Goal: Browse casually: Explore the website without a specific task or goal

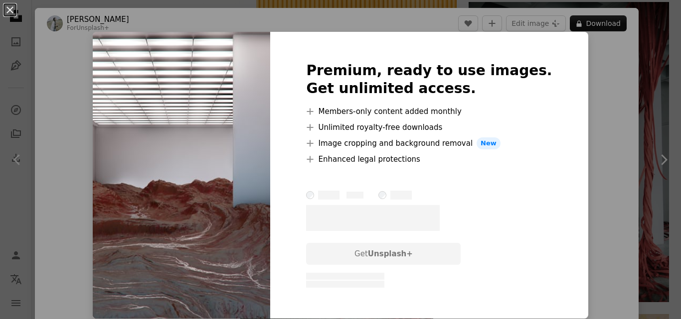
scroll to position [1445, 0]
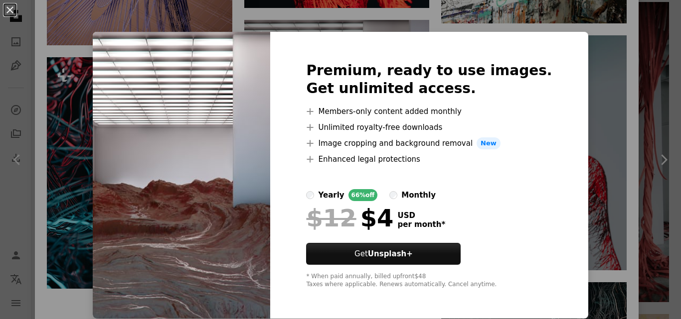
click at [270, 92] on img at bounding box center [181, 175] width 177 height 287
click at [253, 131] on img at bounding box center [181, 175] width 177 height 287
click at [576, 52] on div "An X shape Premium, ready to use images. Get unlimited access. A plus sign Memb…" at bounding box center [340, 159] width 681 height 319
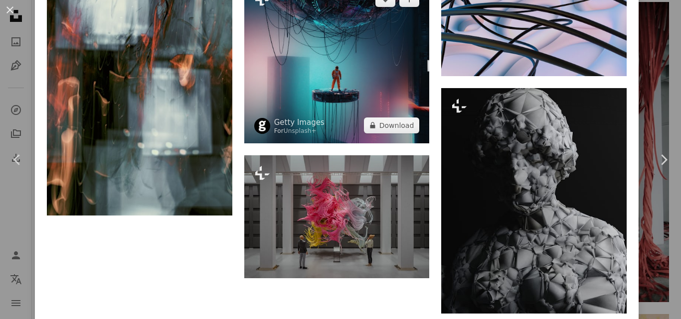
scroll to position [3040, 0]
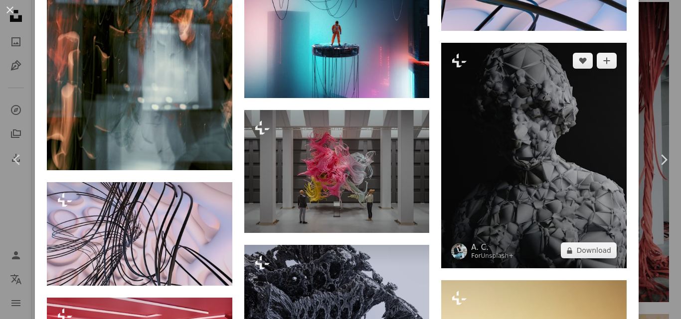
click at [556, 122] on img at bounding box center [533, 156] width 185 height 226
